Goal: Check status: Check status

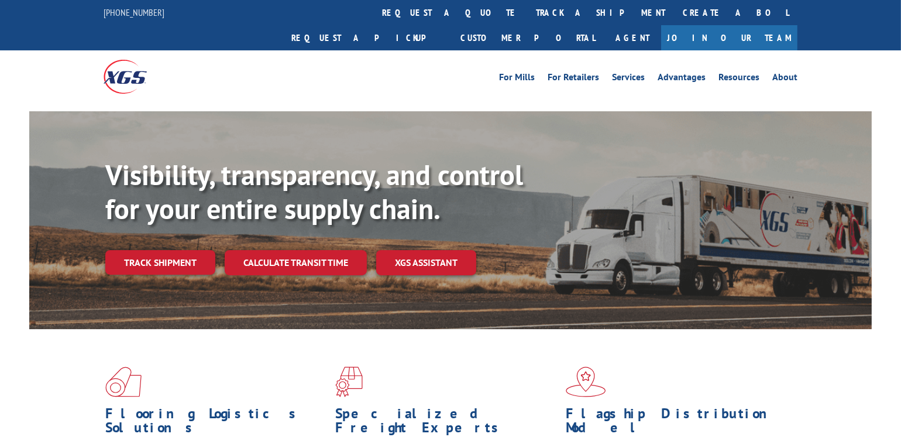
click at [150, 255] on div "Visibility, transparency, and control for your entire supply chain. Track shipm…" at bounding box center [488, 239] width 767 height 163
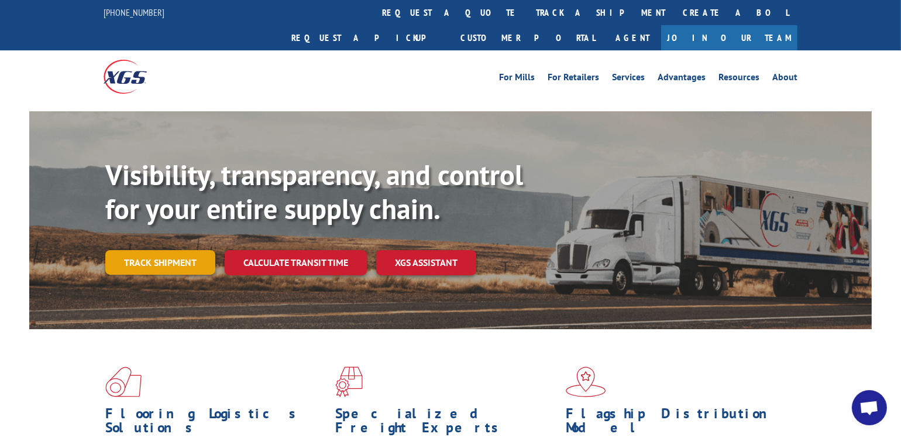
click at [145, 250] on link "Track shipment" at bounding box center [160, 262] width 110 height 25
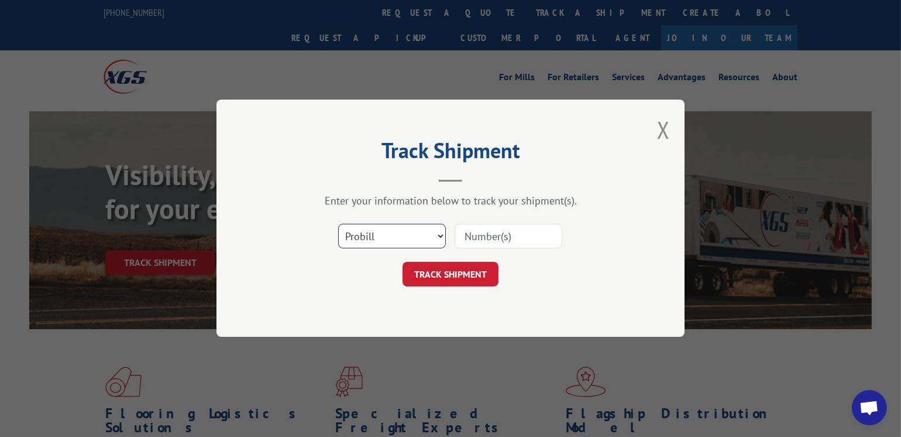
click at [435, 233] on select "Select category... Probill BOL PO" at bounding box center [392, 236] width 108 height 25
select select "bol"
click at [338, 224] on select "Select category... Probill BOL PO" at bounding box center [392, 236] width 108 height 25
click at [488, 234] on input at bounding box center [509, 236] width 108 height 25
click at [483, 239] on input at bounding box center [509, 236] width 108 height 25
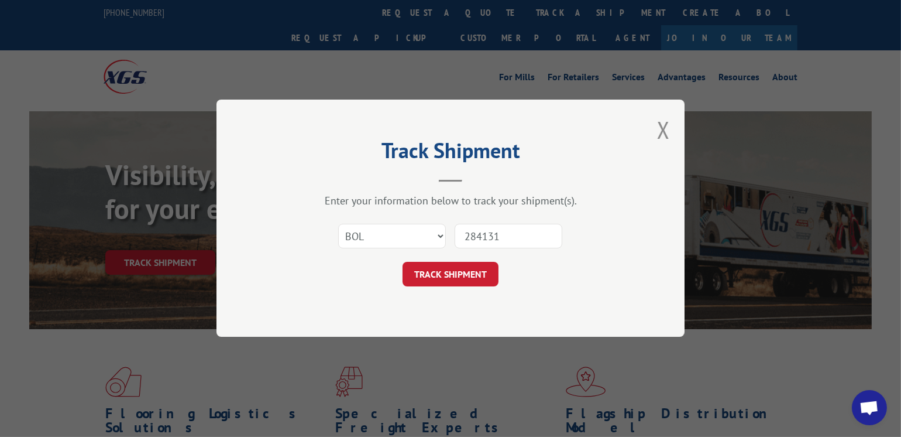
type input "2841317"
click button "TRACK SHIPMENT" at bounding box center [451, 274] width 96 height 25
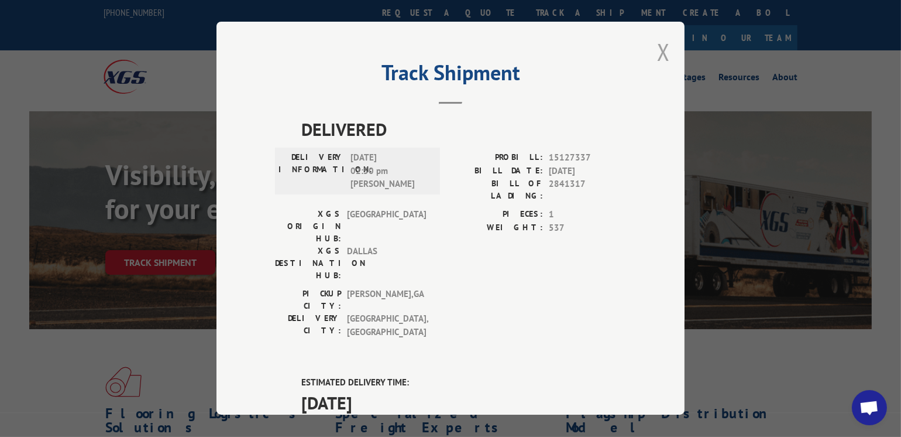
click at [660, 49] on button "Close modal" at bounding box center [663, 51] width 13 height 31
